Goal: Use online tool/utility: Utilize a website feature to perform a specific function

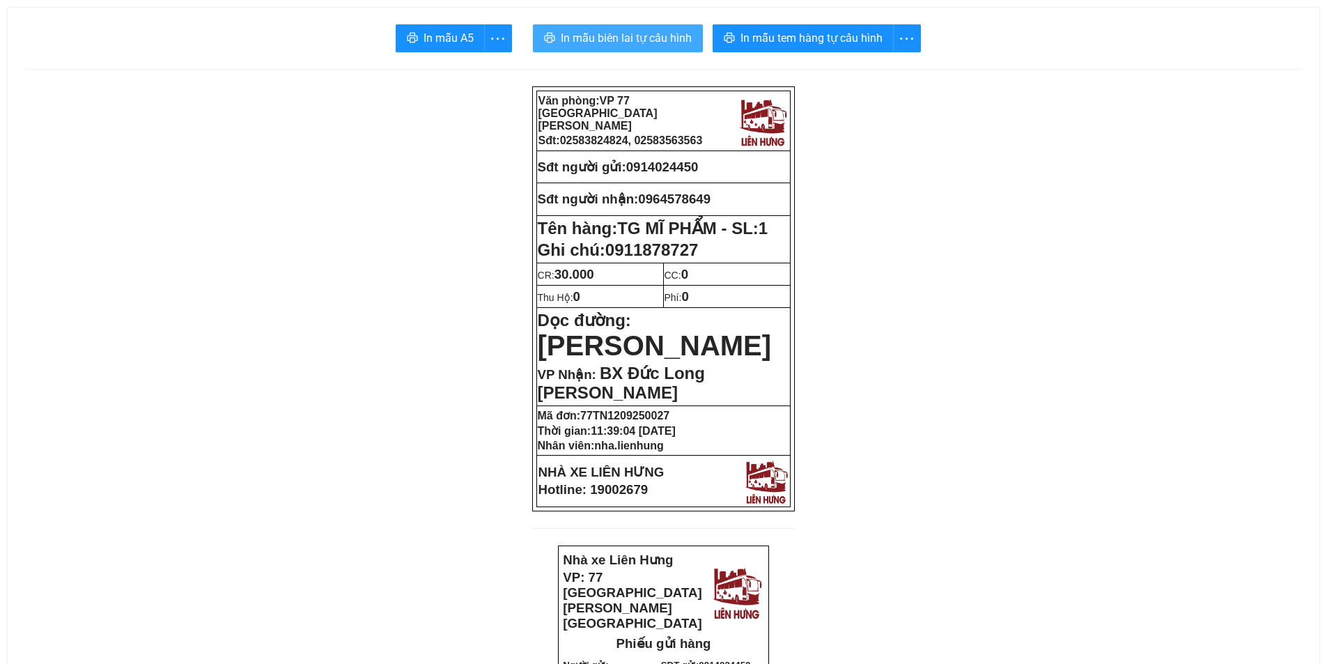
click at [606, 40] on span "In mẫu biên lai tự cấu hình" at bounding box center [626, 37] width 131 height 17
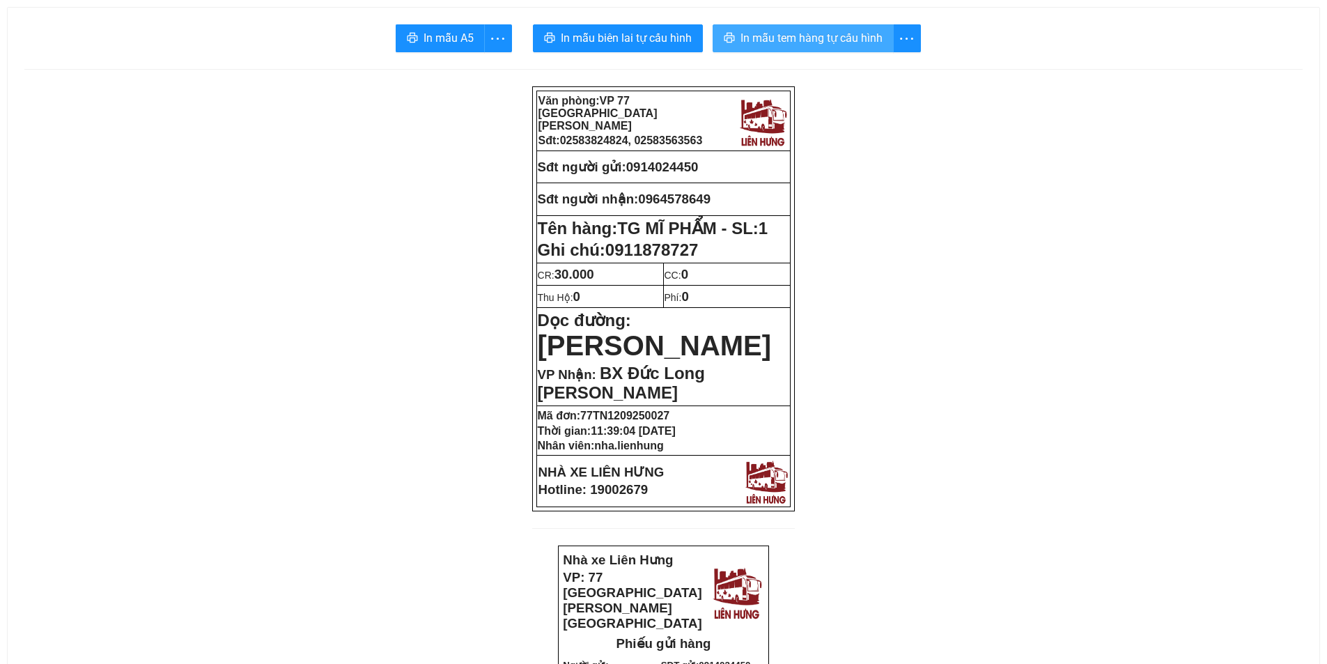
click at [764, 41] on span "In mẫu tem hàng tự cấu hình" at bounding box center [812, 37] width 142 height 17
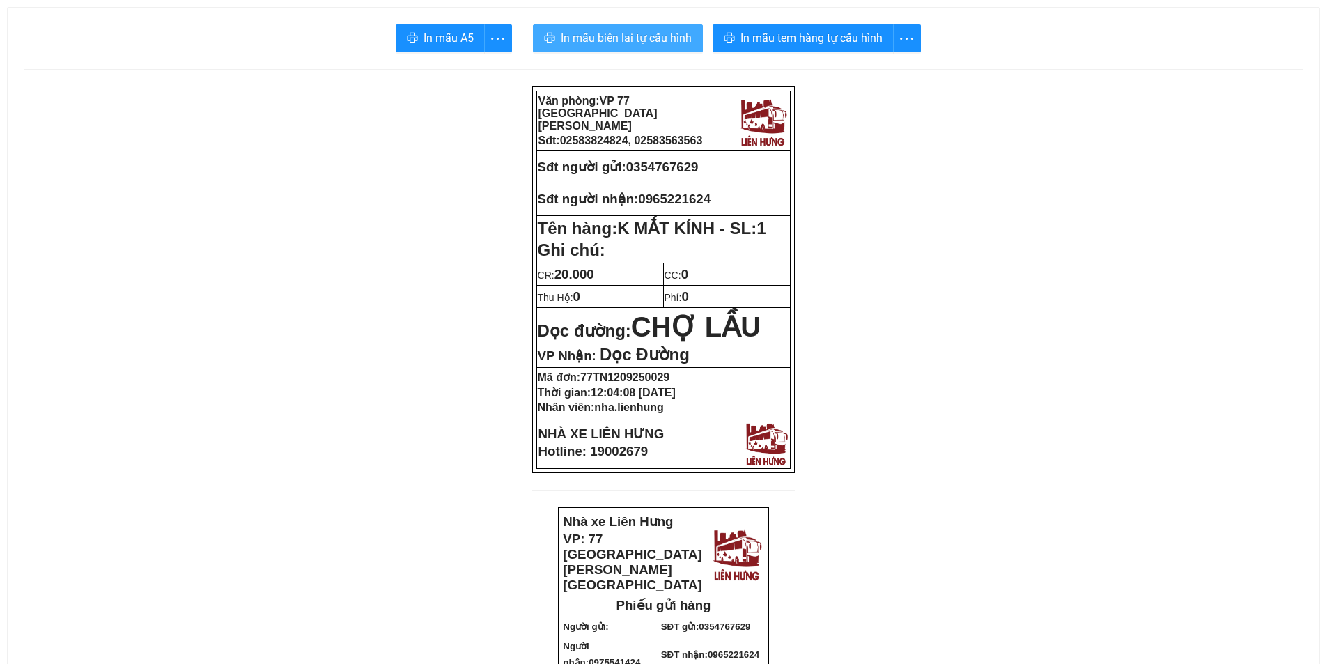
click at [652, 38] on span "In mẫu biên lai tự cấu hình" at bounding box center [626, 37] width 131 height 17
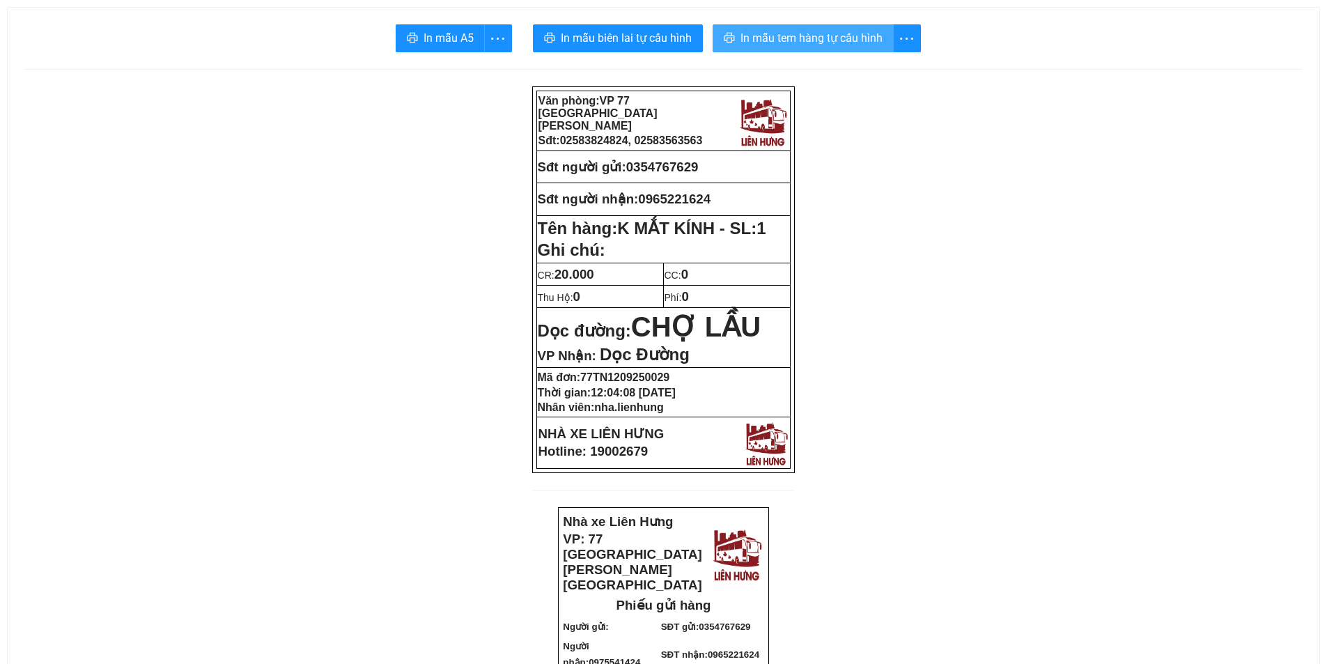
click at [816, 29] on span "In mẫu tem hàng tự cấu hình" at bounding box center [812, 37] width 142 height 17
